Goal: Transaction & Acquisition: Purchase product/service

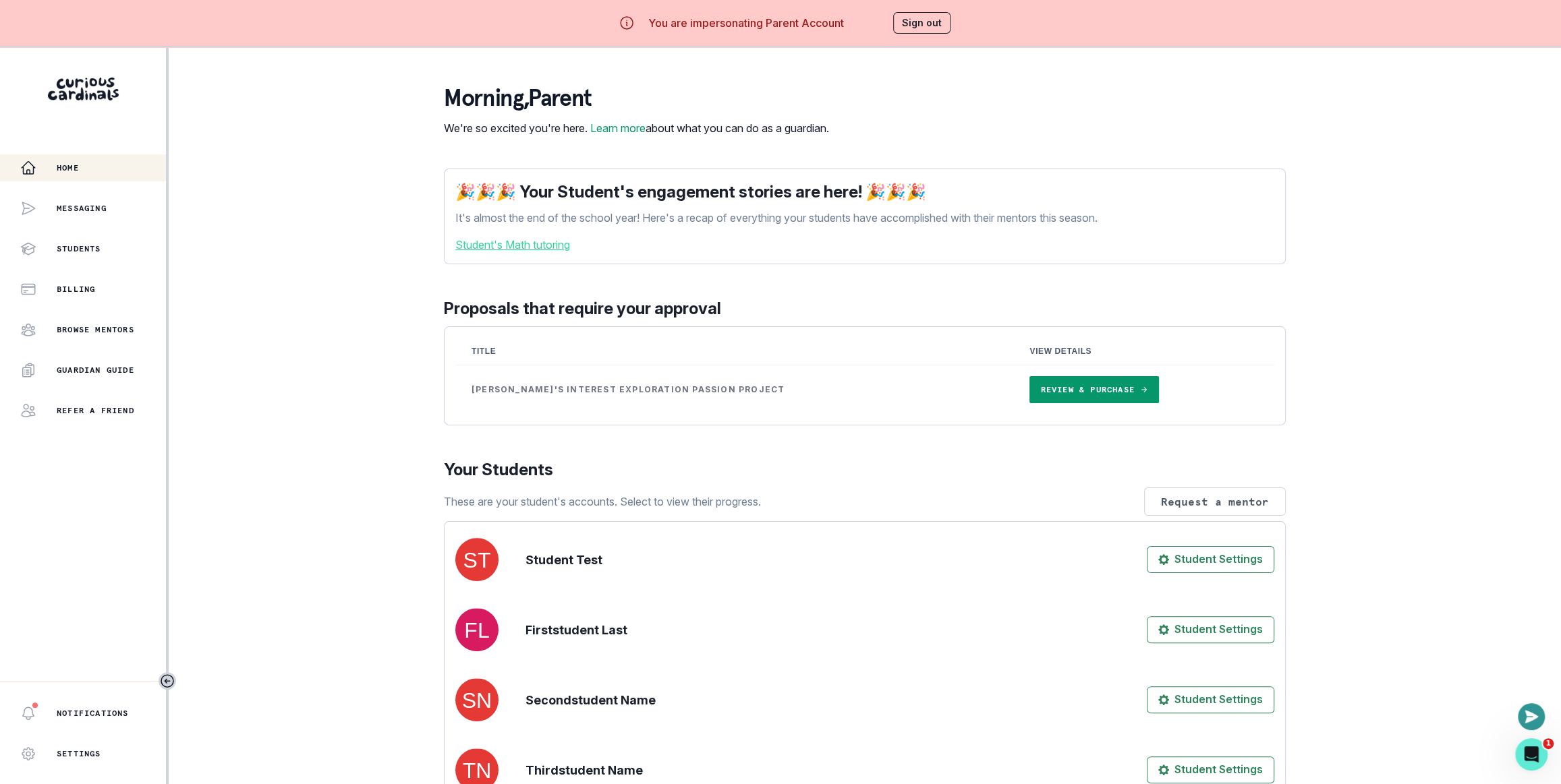
drag, startPoint x: 327, startPoint y: 204, endPoint x: 473, endPoint y: 233, distance: 148.9
click at [328, 204] on div "Home Messaging Students Billing Browse Mentors Guardian Guide Refer a friend No…" at bounding box center [780, 439] width 1561 height 784
click at [1068, 403] on link "Review & Purchase" at bounding box center [1094, 390] width 129 height 27
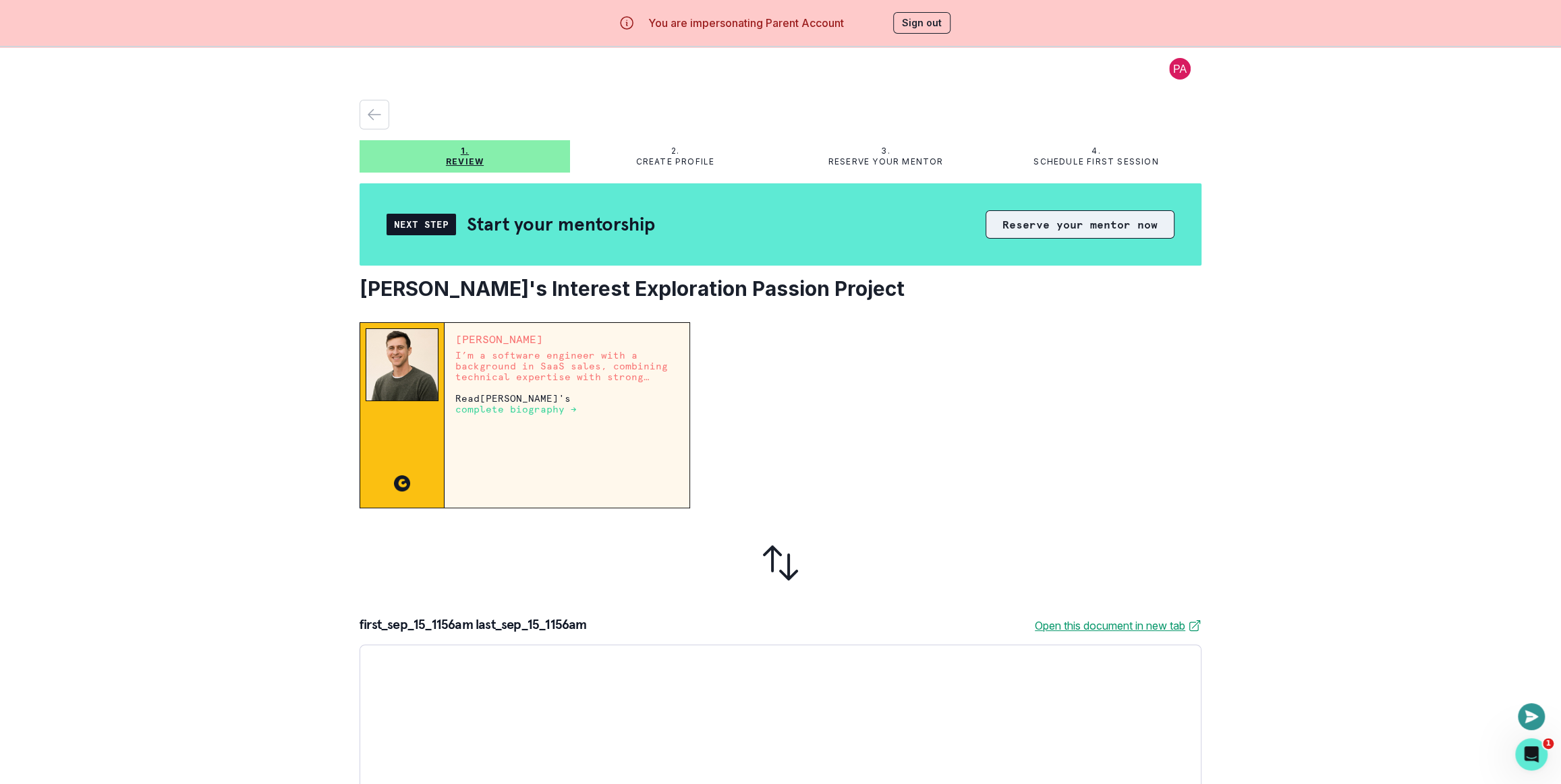
drag, startPoint x: 1049, startPoint y: 241, endPoint x: 1046, endPoint y: 228, distance: 13.3
click at [1049, 240] on div "Next Step Start your mentorship Reserve your mentor now" at bounding box center [780, 224] width 842 height 82
click at [1046, 227] on button "Reserve your mentor now" at bounding box center [1080, 224] width 189 height 28
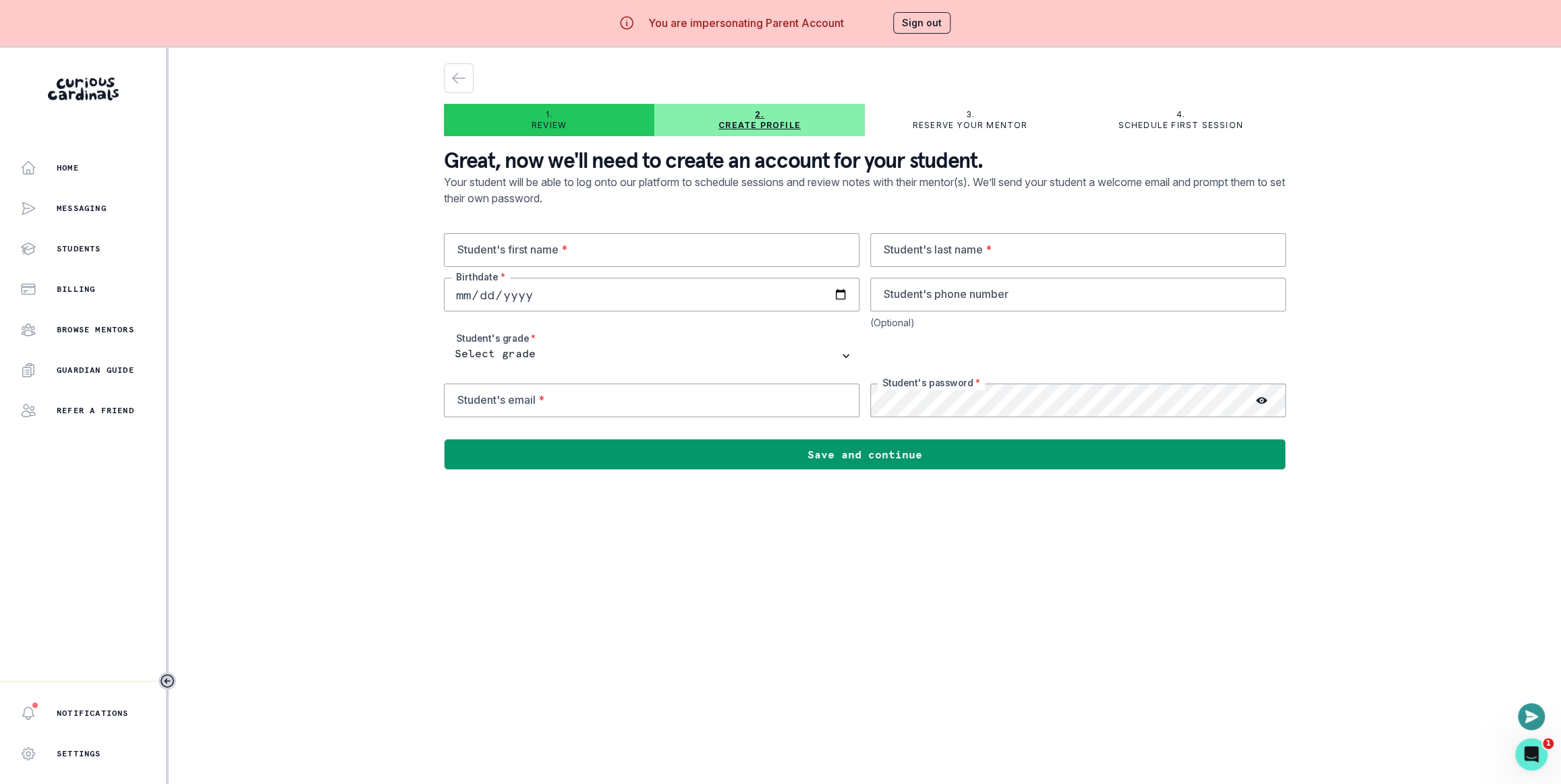
click at [671, 295] on input "date" at bounding box center [651, 294] width 416 height 34
click at [669, 253] on input "text" at bounding box center [651, 250] width 416 height 34
paste input "first_sep_15_1156am last_sep_15_1156am"
type input "first_sep_15_1156am last_sep_15_1156am"
click at [1014, 246] on input "text" at bounding box center [1078, 250] width 416 height 34
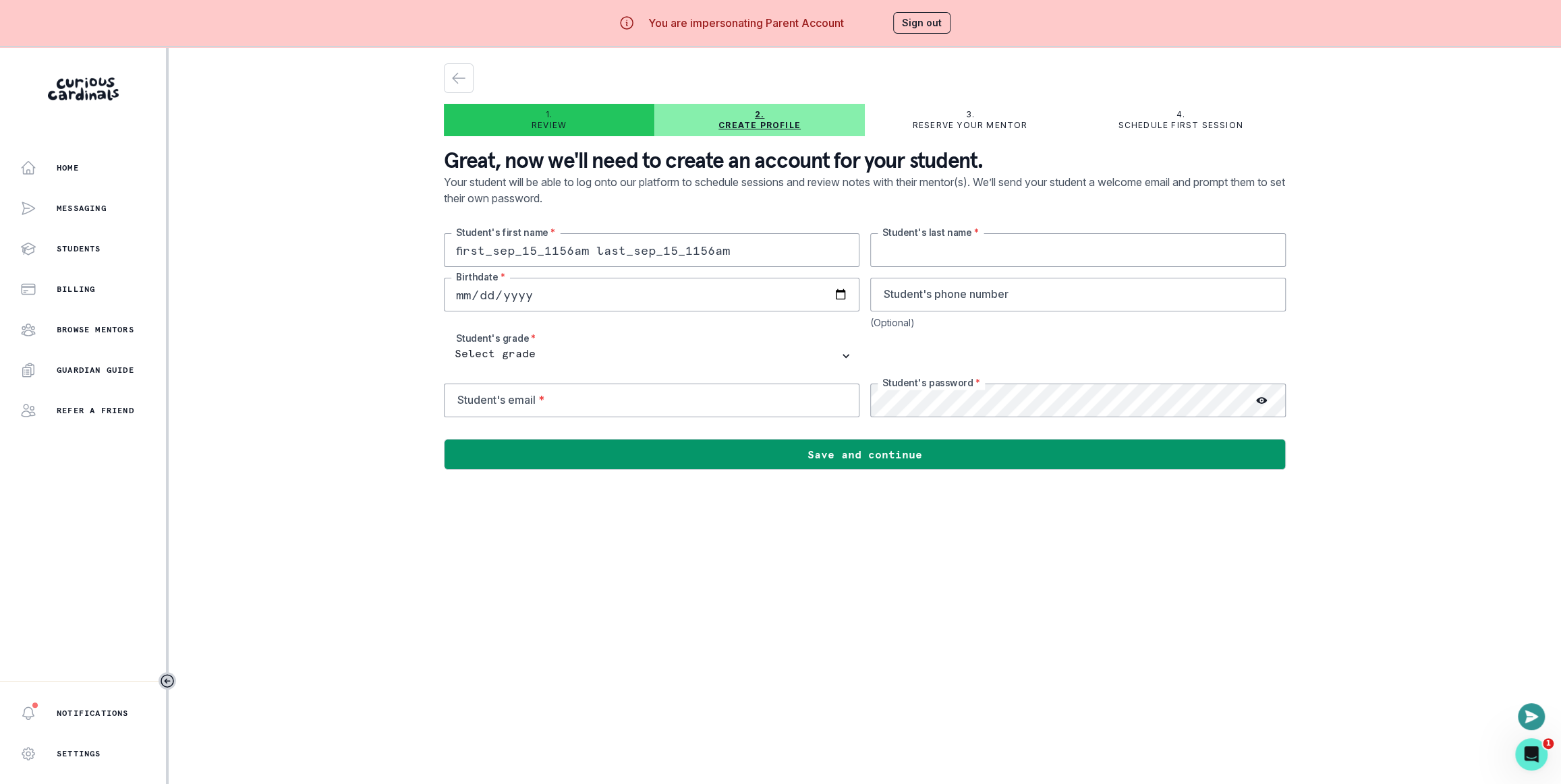
paste input "first_sep_15_1156am last_sep_15_1156am"
type input "first_sep_15_1156am last_sep_15_1156am"
click at [631, 249] on input "first_sep_15_1156am last_sep_15_1156am" at bounding box center [651, 250] width 416 height 34
type input "first_sep_15_1156am first_sep_15_1156am"
click at [347, 342] on div "Home Messaging Students Billing Browse Mentors Guardian Guide Refer a friend No…" at bounding box center [780, 439] width 1561 height 784
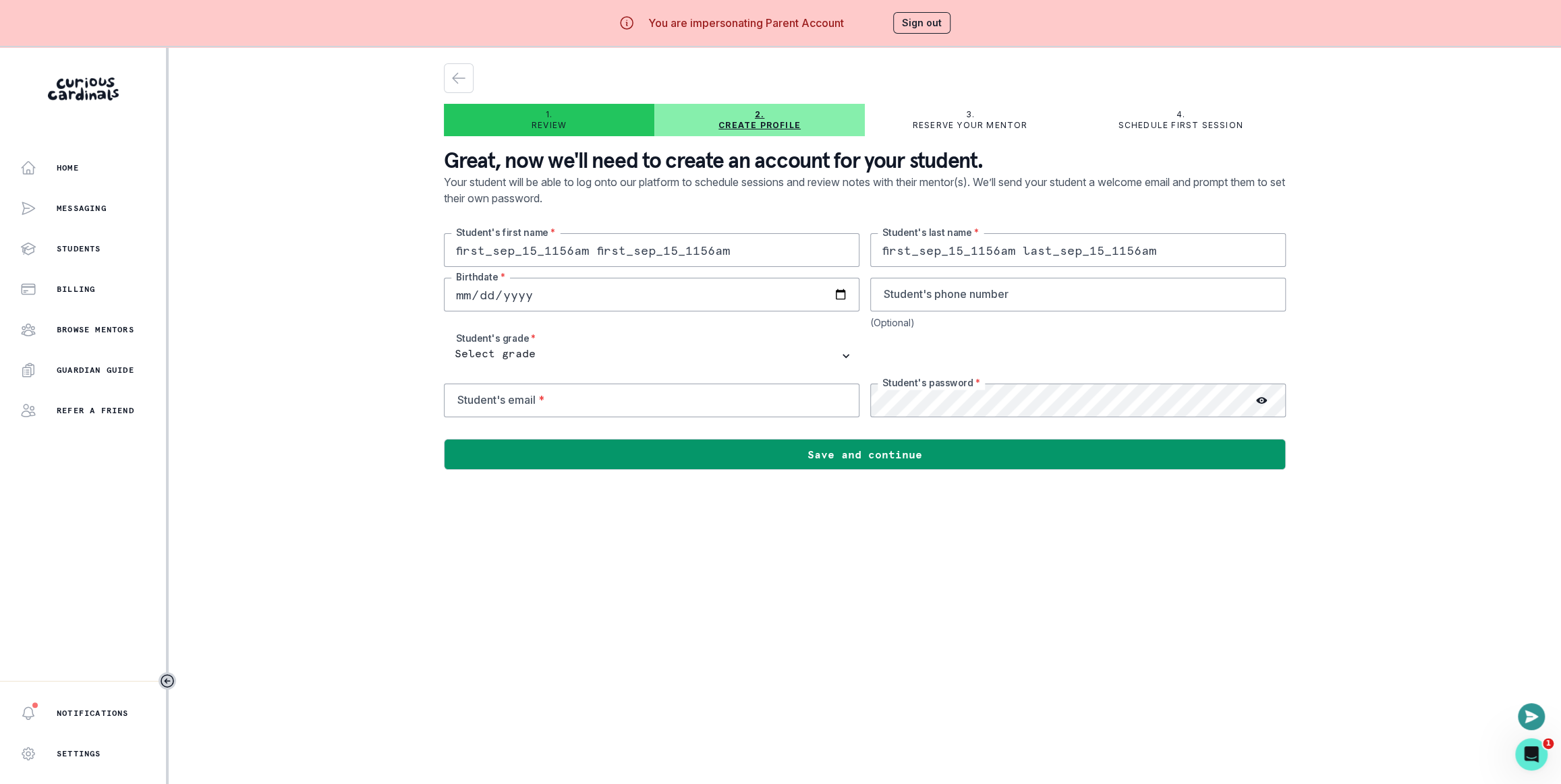
click at [486, 300] on input "date" at bounding box center [651, 294] width 416 height 34
click at [852, 292] on input "date" at bounding box center [651, 294] width 416 height 34
click at [851, 293] on input "date" at bounding box center [651, 294] width 416 height 34
click at [524, 291] on input "[DATE]" at bounding box center [651, 294] width 416 height 34
type input "[DATE]"
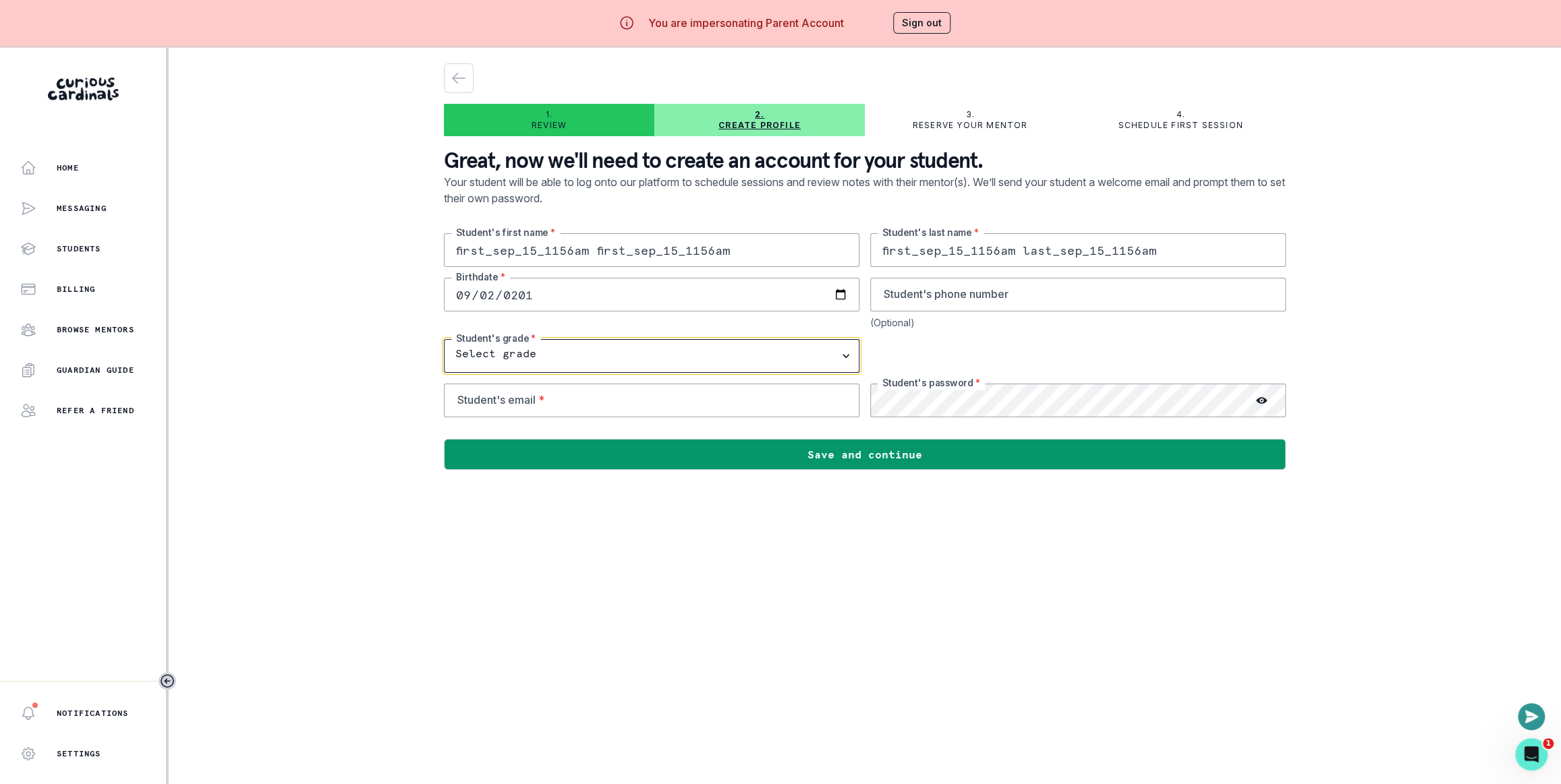
click at [768, 346] on select "Select grade 1st Grade 2nd Grade 3rd Grade 4th Grade 5th Grade 6th Grade 7th Gr…" at bounding box center [651, 356] width 416 height 34
select select "5th Grade"
click at [448, 339] on select "Select grade 1st Grade 2nd Grade 3rd Grade 4th Grade 5th Grade 6th Grade 7th Gr…" at bounding box center [651, 356] width 416 height 34
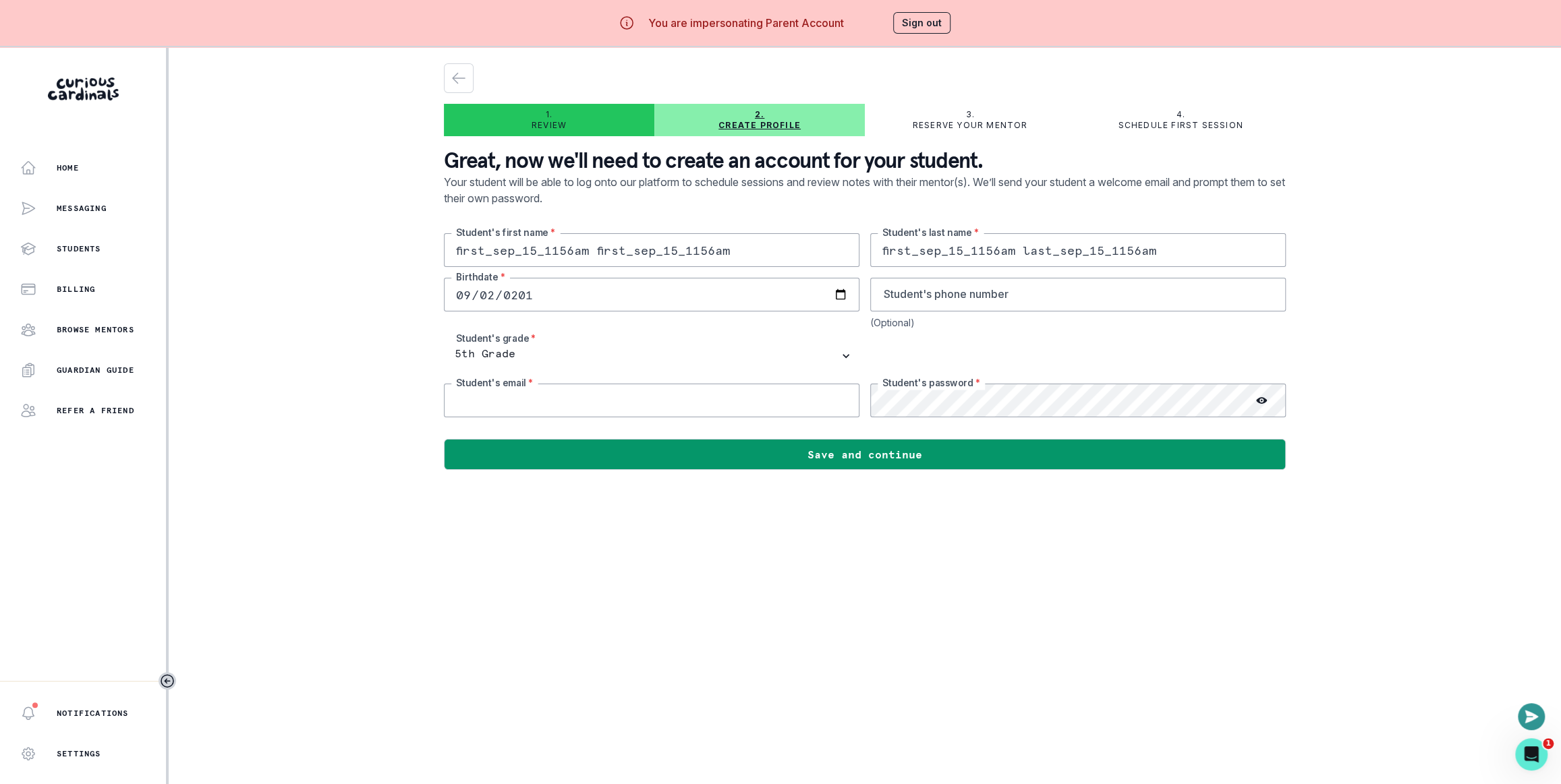
click at [748, 400] on input "email" at bounding box center [651, 400] width 416 height 34
drag, startPoint x: 737, startPoint y: 549, endPoint x: 731, endPoint y: 453, distance: 96.2
click at [737, 549] on main "1. Review 2. Create profile 3. Reserve your mentor 4. Schedule first session Gr…" at bounding box center [865, 439] width 863 height 784
click at [726, 411] on input "email" at bounding box center [651, 400] width 416 height 34
type input "parent+"
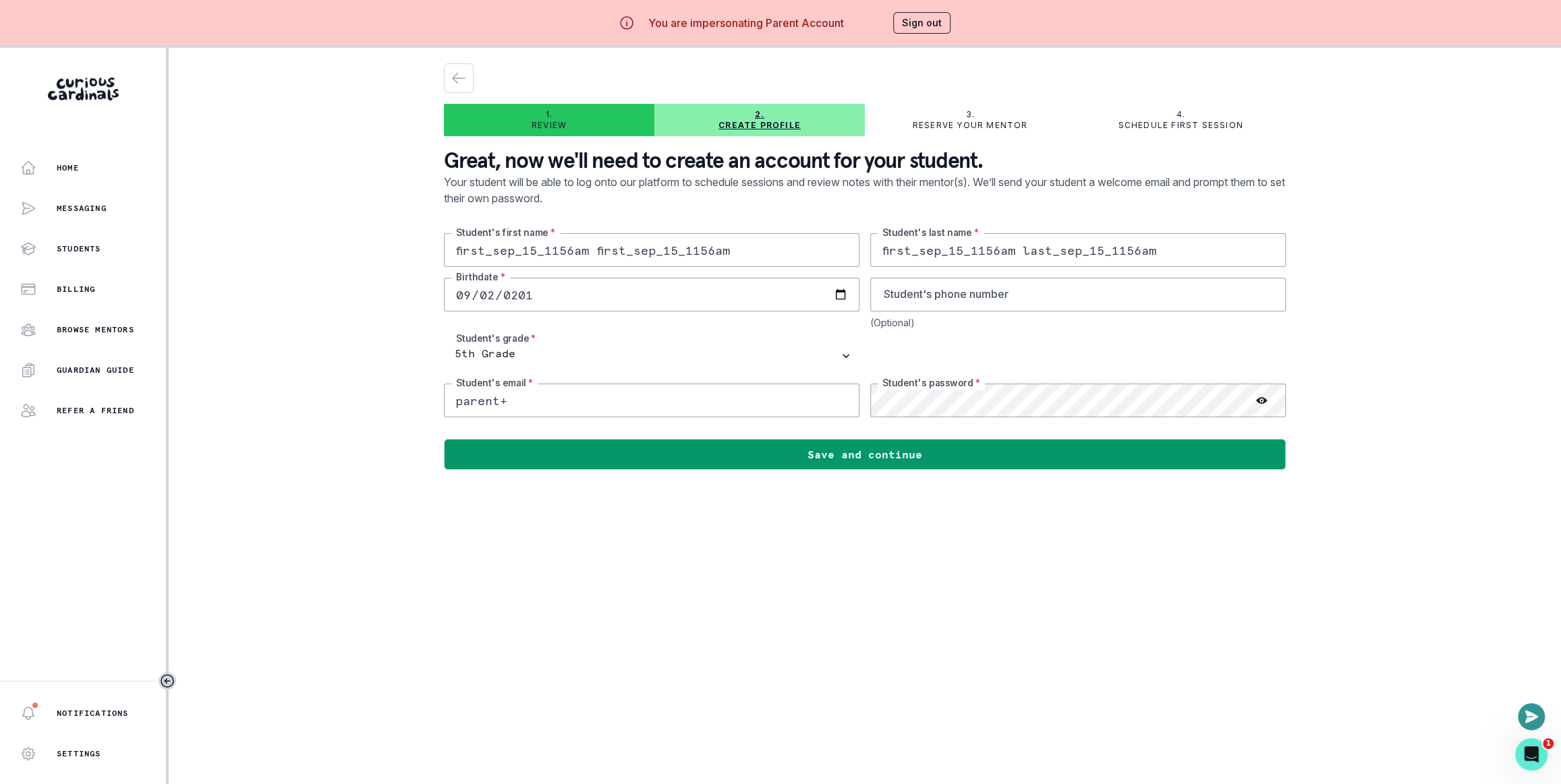
click at [530, 250] on input "first_sep_15_1156am first_sep_15_1156am" at bounding box center [651, 250] width 416 height 34
click at [572, 407] on input "parent+" at bounding box center [651, 400] width 416 height 34
click at [729, 257] on input "first_sep_15_1156am first_sep_15_1156am" at bounding box center [651, 250] width 416 height 34
click at [729, 257] on input "first_sep_15_1156am first_sep_15_1156am" at bounding box center [651, 250] width 416 height 34
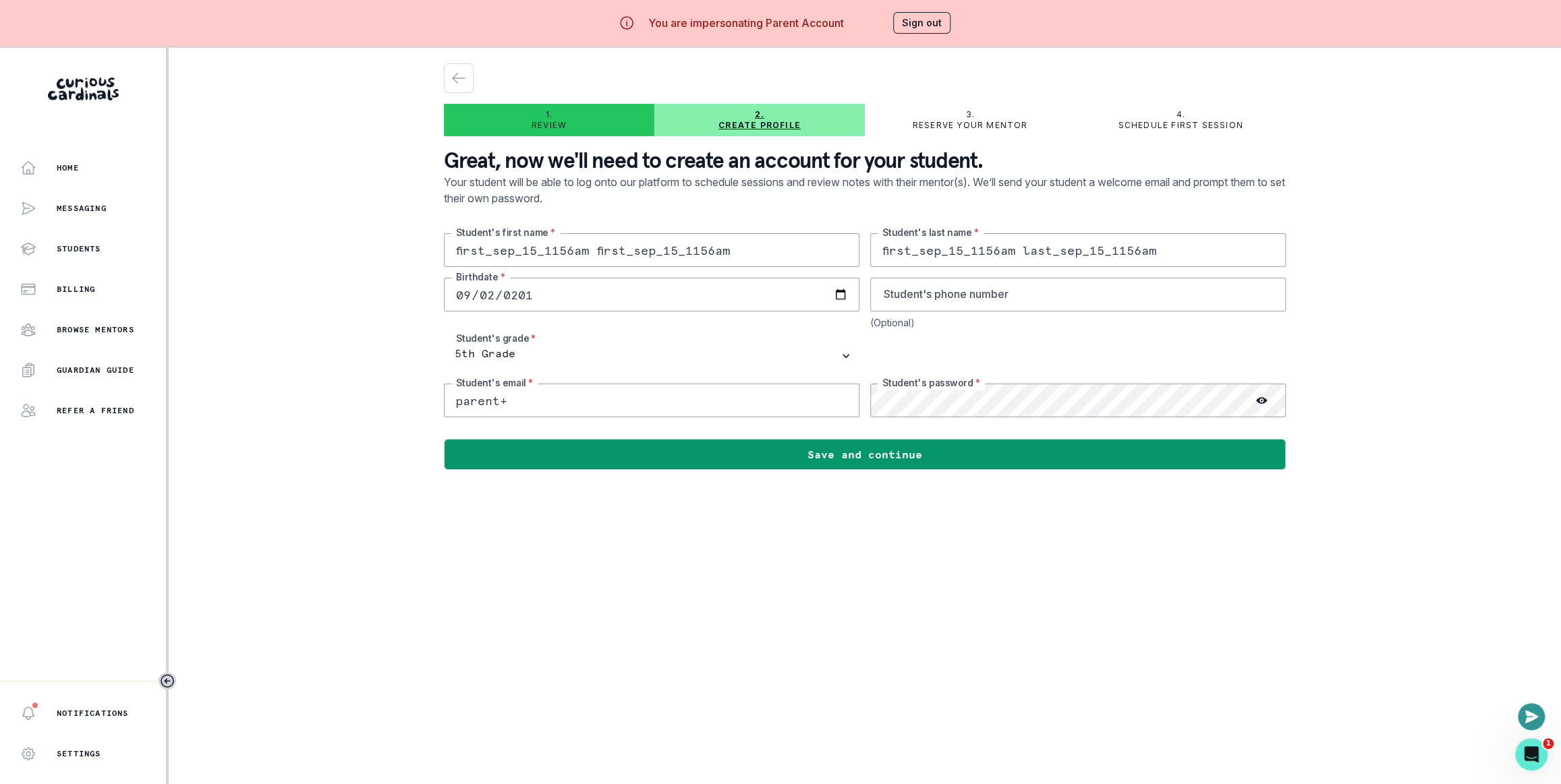
drag, startPoint x: 751, startPoint y: 248, endPoint x: 593, endPoint y: 255, distance: 158.2
click at [593, 255] on input "first_sep_15_1156am first_sep_15_1156am" at bounding box center [651, 250] width 416 height 34
type input "first_sep_15_1156am"
click at [580, 392] on input "parent+" at bounding box center [651, 400] width 416 height 34
paste input "first_sep_15_1156am"
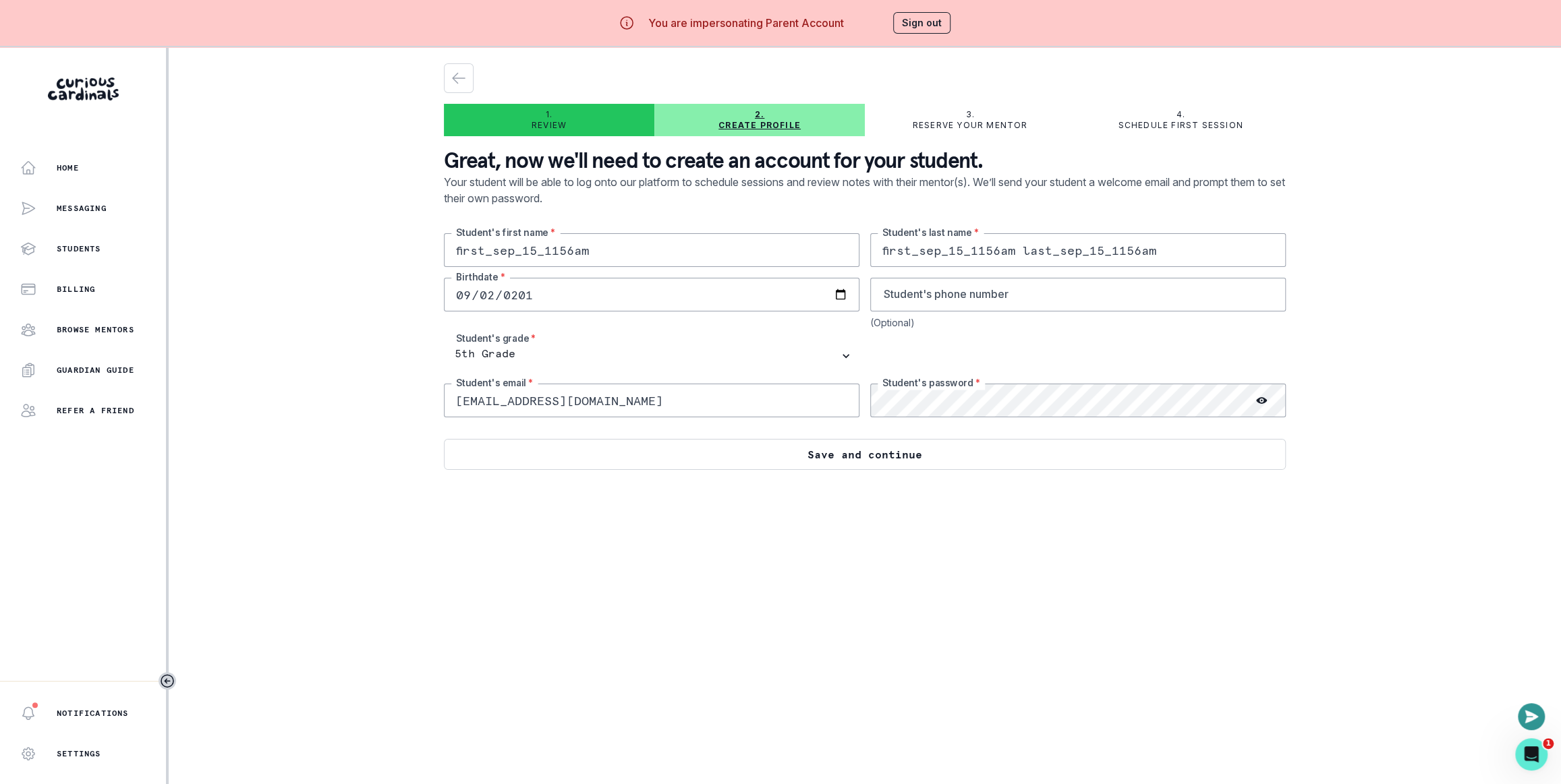
type input "[EMAIL_ADDRESS][DOMAIN_NAME]"
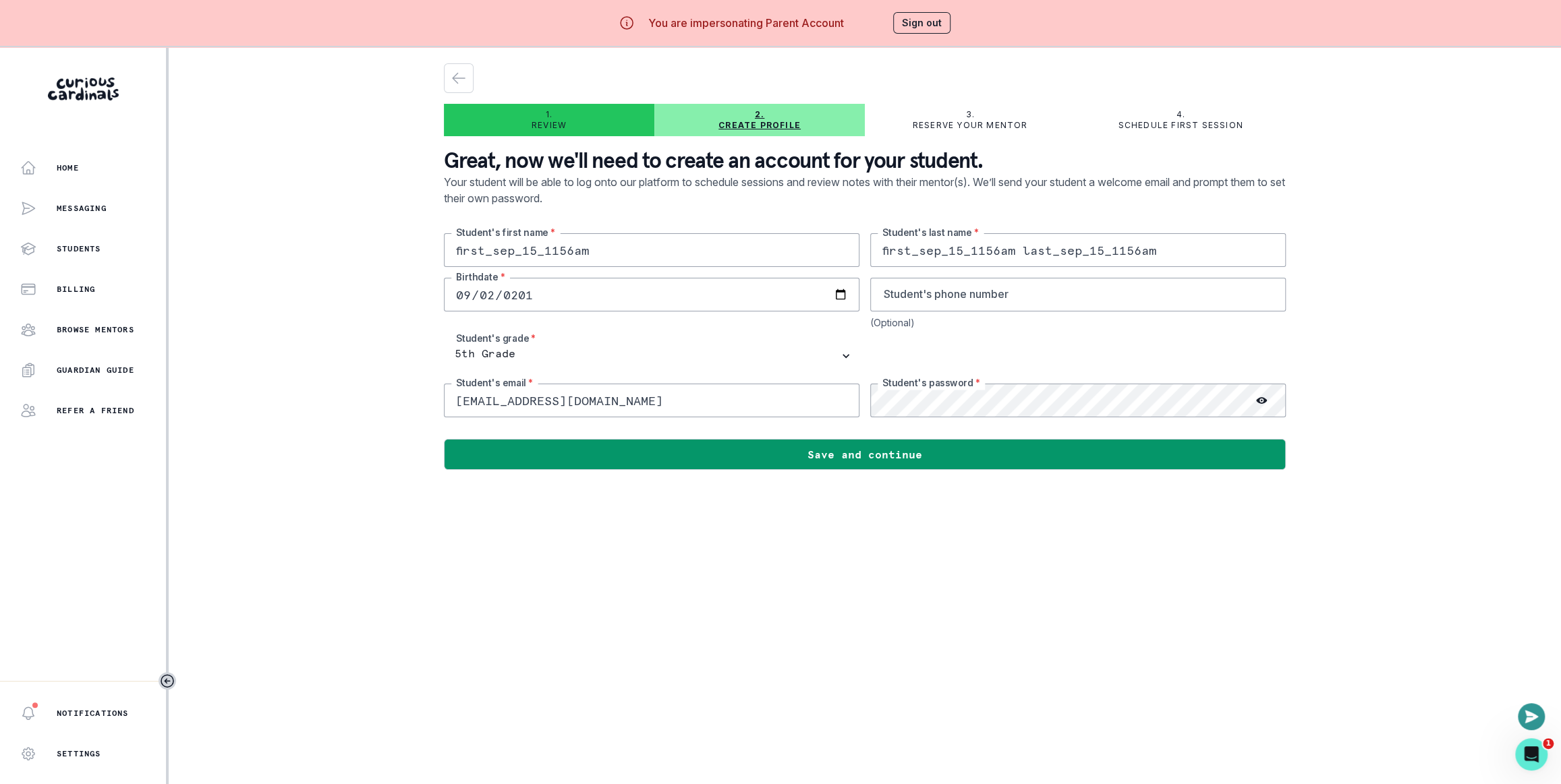
click at [508, 596] on main "1. Review 2. Create profile 3. Reserve your mentor 4. Schedule first session Gr…" at bounding box center [865, 439] width 863 height 784
click at [632, 436] on div at bounding box center [864, 427] width 842 height 21
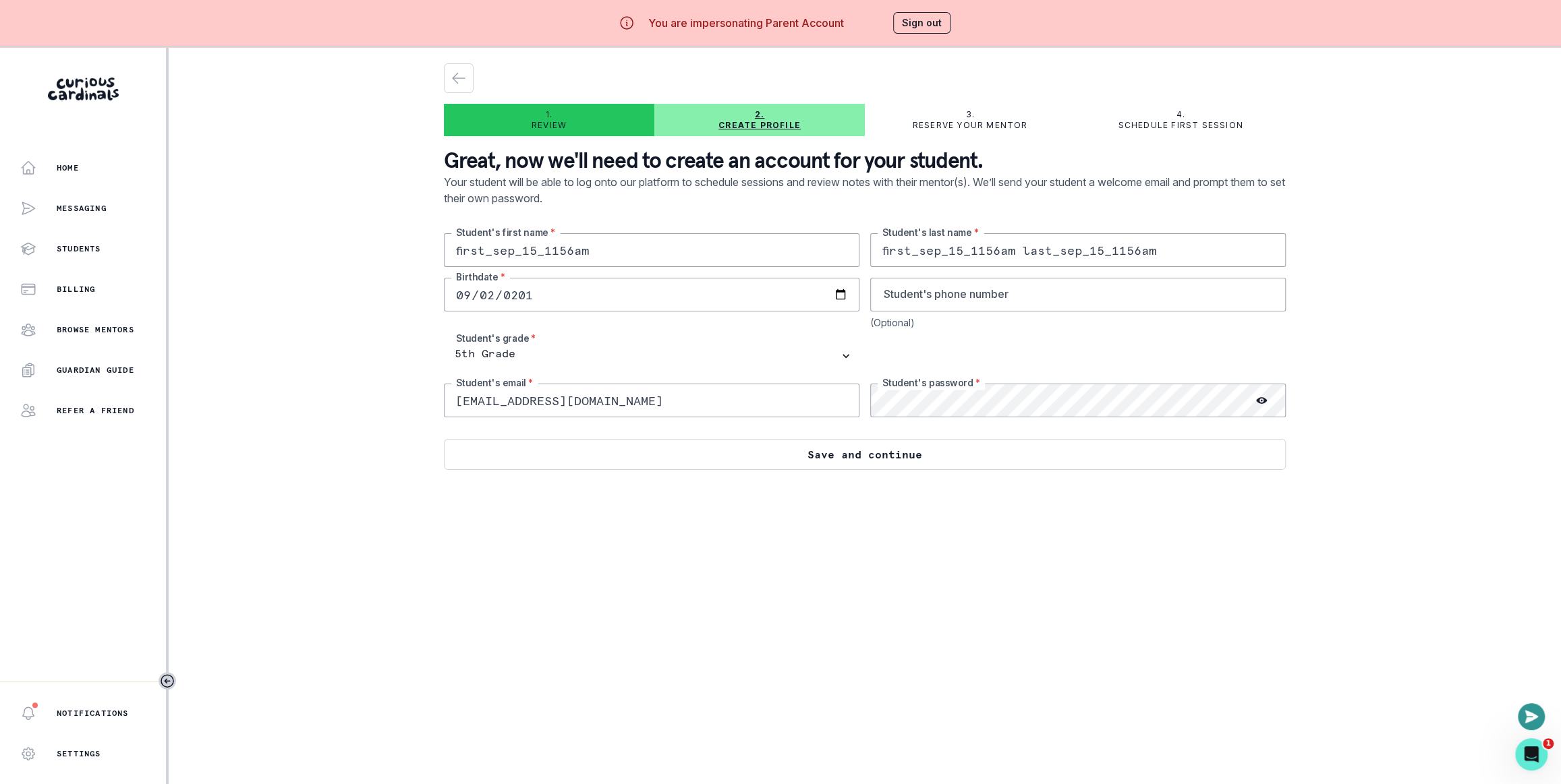
click at [638, 453] on button "Save and continue" at bounding box center [864, 453] width 842 height 31
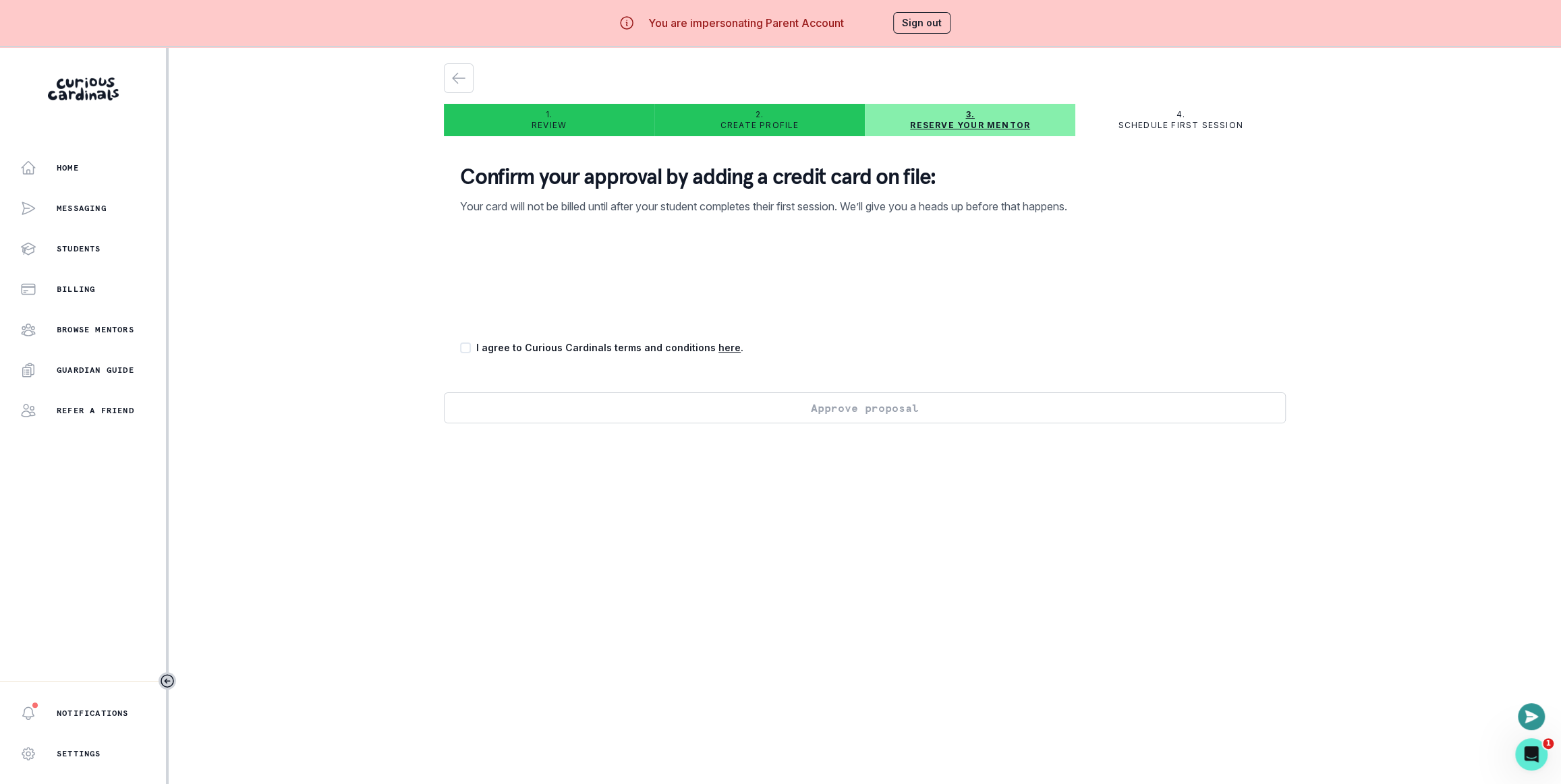
click at [471, 348] on span at bounding box center [465, 348] width 11 height 11
click at [460, 348] on input "checkbox" at bounding box center [459, 347] width 1 height 1
checkbox input "true"
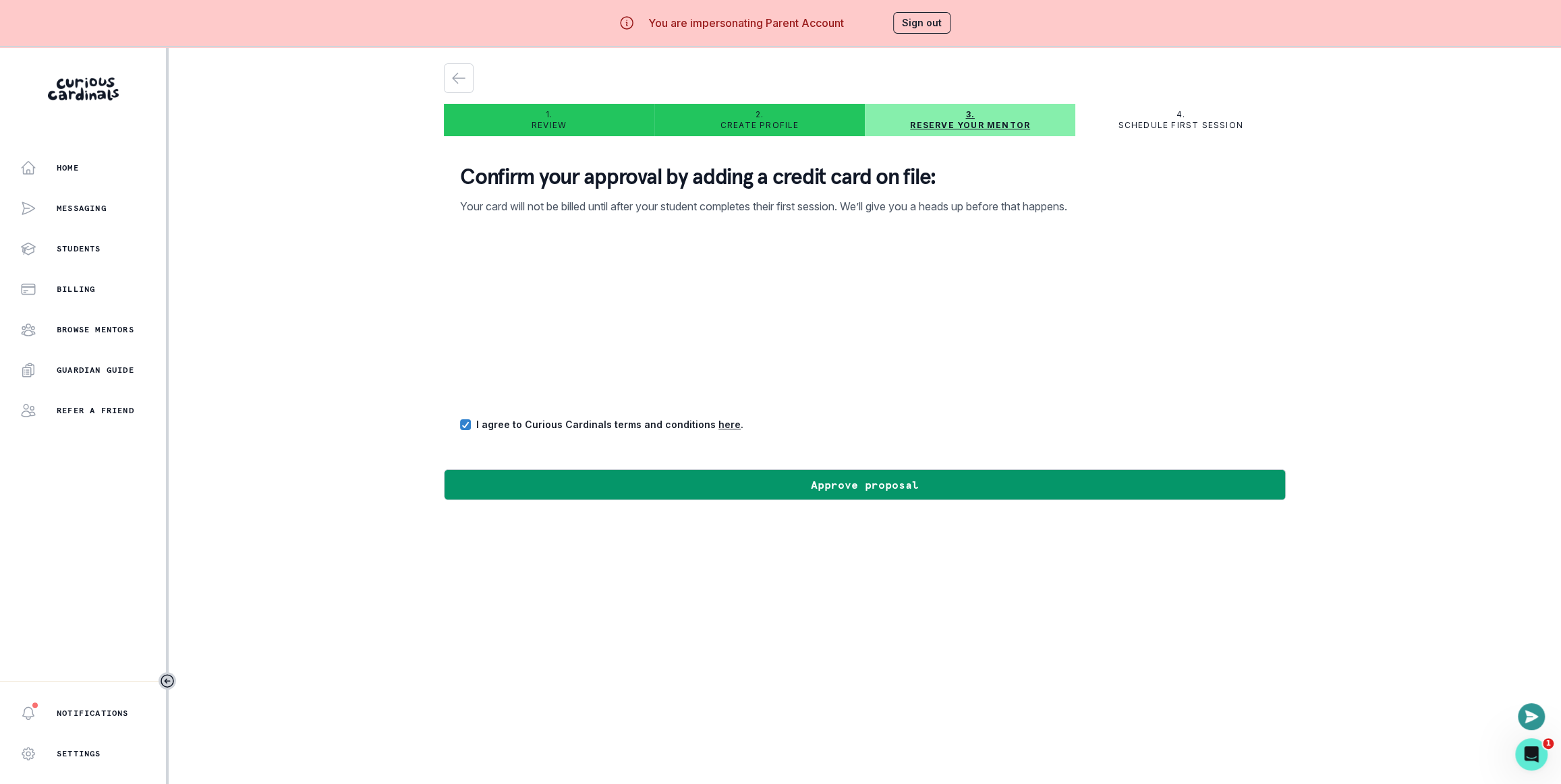
drag, startPoint x: 1155, startPoint y: 442, endPoint x: 1143, endPoint y: 433, distance: 15.0
click at [1153, 441] on div "Confirm your approval by adding a credit card on file: Your card will not be bi…" at bounding box center [864, 308] width 842 height 322
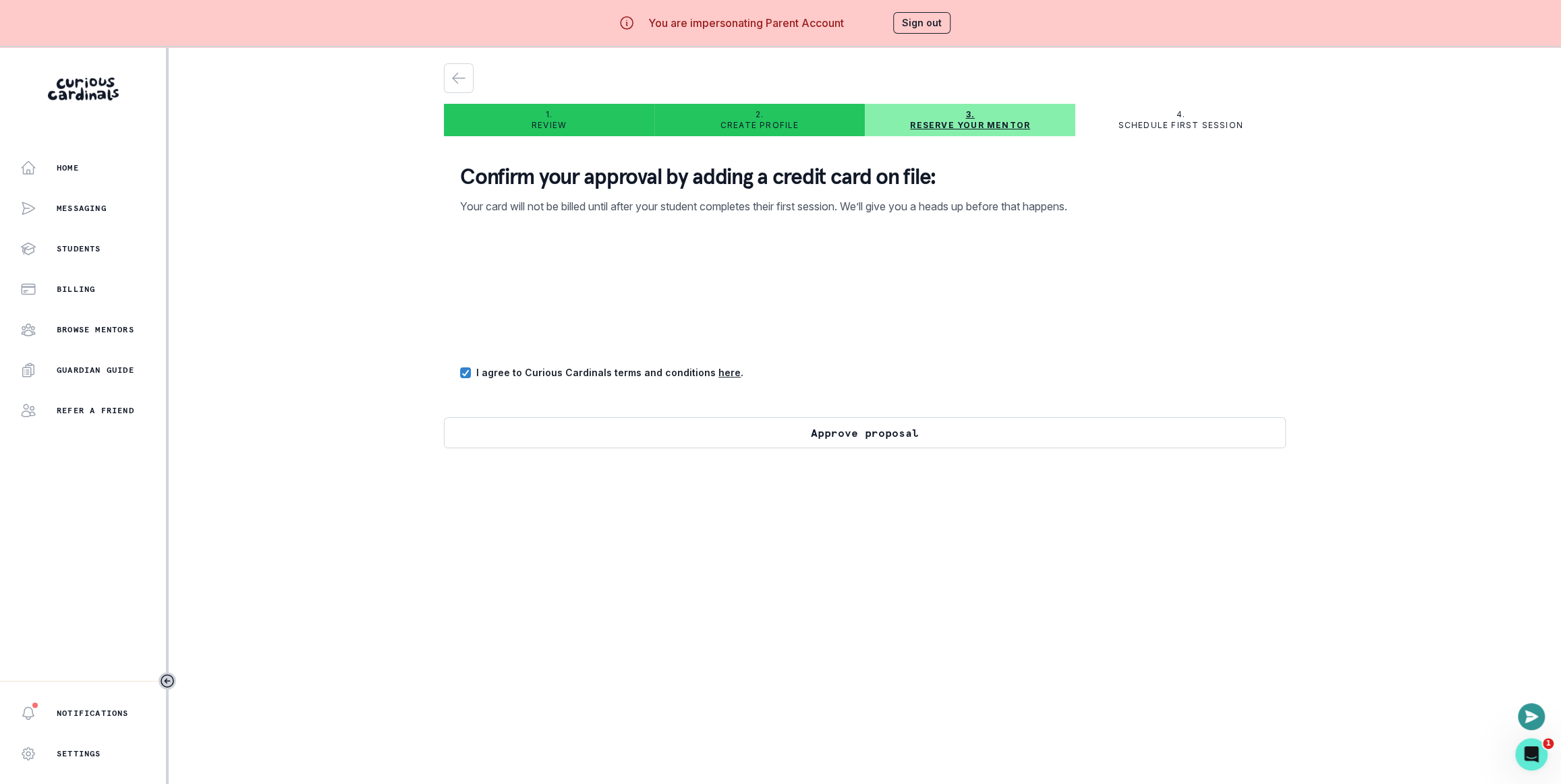
click at [956, 434] on button "Approve proposal" at bounding box center [864, 432] width 842 height 31
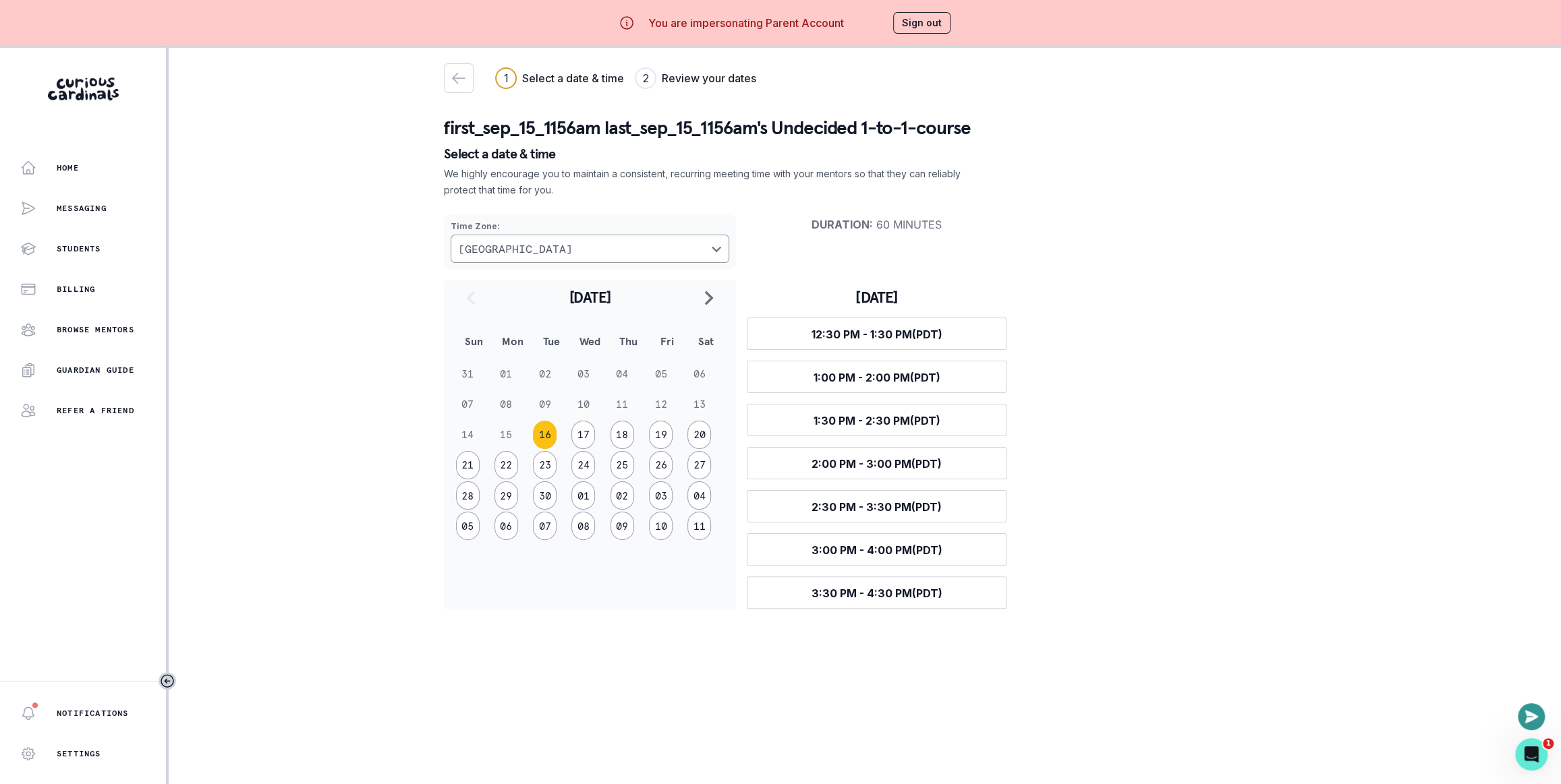
click at [273, 193] on div "Home Messaging Students Billing Browse Mentors Guardian Guide Refer a friend No…" at bounding box center [780, 439] width 1561 height 784
click at [932, 21] on button "Sign out" at bounding box center [921, 22] width 57 height 21
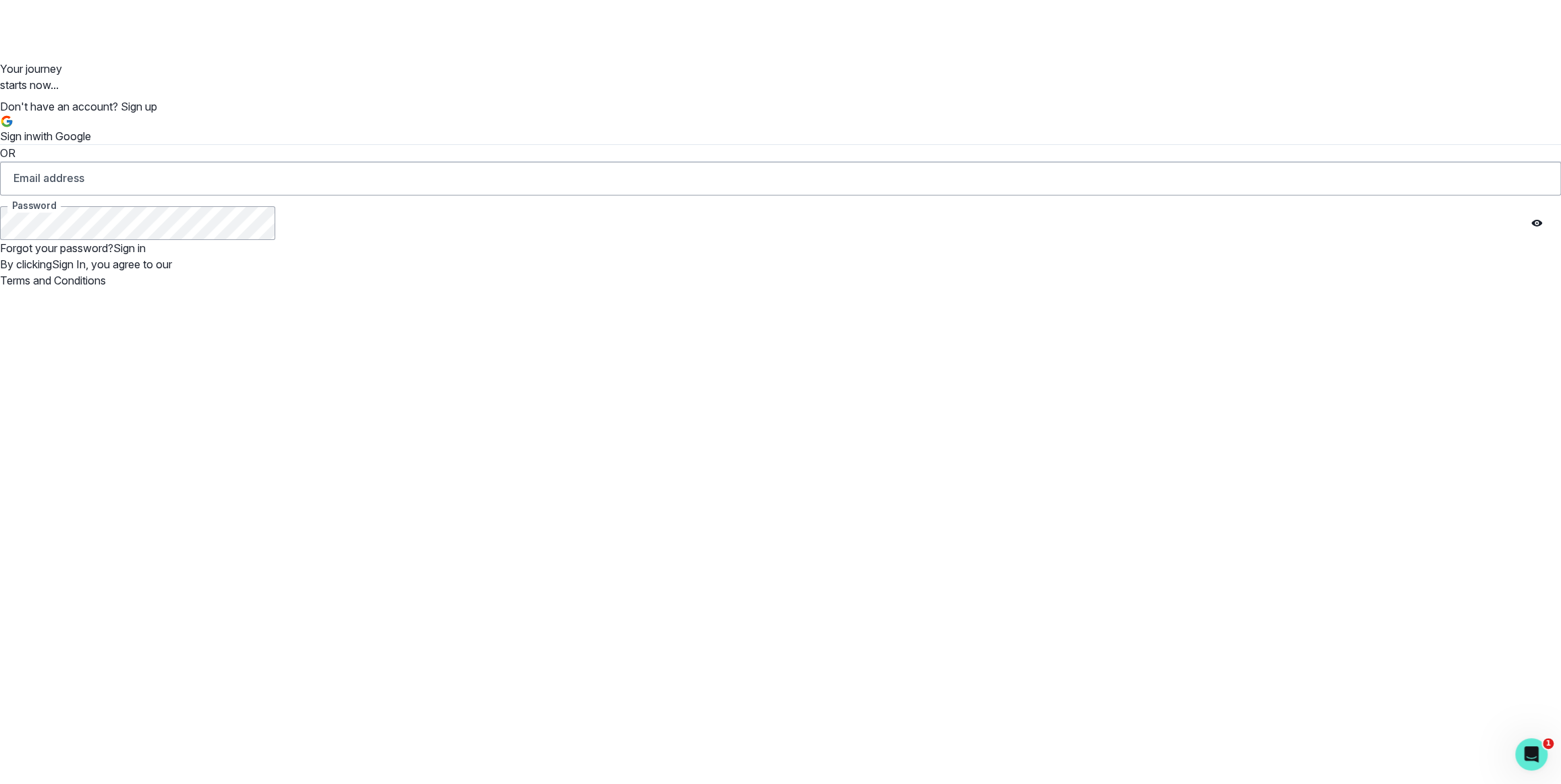
drag, startPoint x: 1046, startPoint y: 167, endPoint x: 1055, endPoint y: 171, distance: 9.8
click at [1046, 167] on div "Sign in with Google OR Email address Password Forgot your password? Sign in By …" at bounding box center [780, 202] width 1561 height 174
type input "[PERSON_NAME][EMAIL_ADDRESS][DOMAIN_NAME]"
click at [1176, 195] on input "[PERSON_NAME][EMAIL_ADDRESS][DOMAIN_NAME]" at bounding box center [780, 179] width 1561 height 34
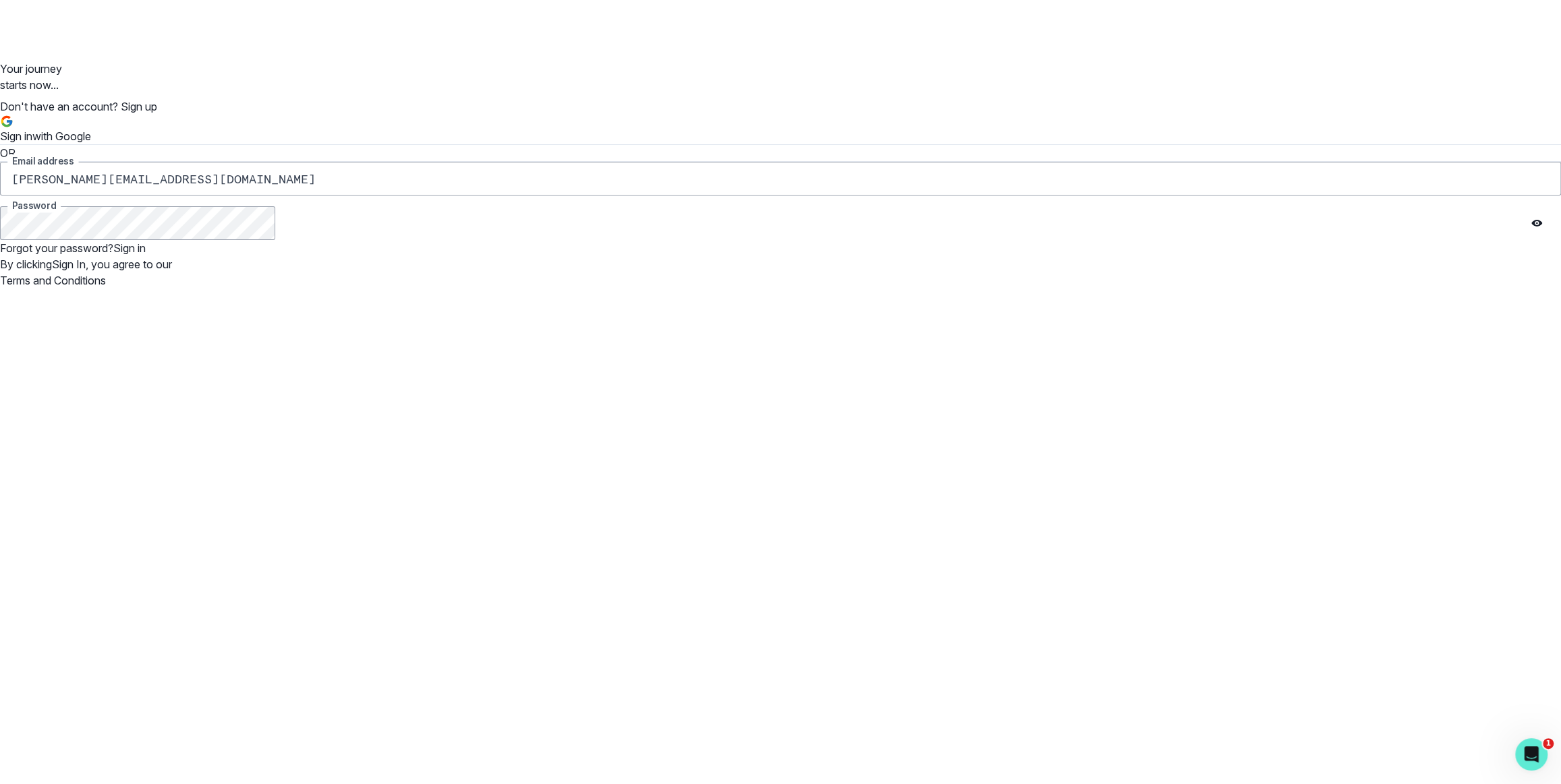
drag, startPoint x: 1110, startPoint y: 359, endPoint x: 1110, endPoint y: 352, distance: 7.0
click at [1110, 195] on input "[PERSON_NAME][EMAIL_ADDRESS][DOMAIN_NAME]" at bounding box center [780, 179] width 1561 height 34
click at [11, 120] on icon "Sign in with Google (GSuite)" at bounding box center [6, 117] width 9 height 4
